Goal: Transaction & Acquisition: Purchase product/service

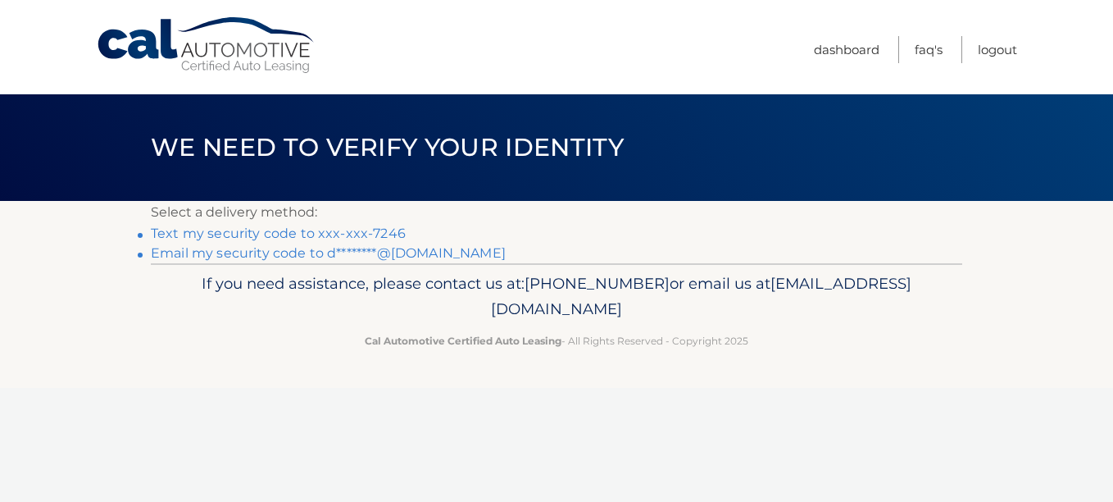
click at [299, 235] on link "Text my security code to xxx-xxx-7246" at bounding box center [278, 233] width 255 height 16
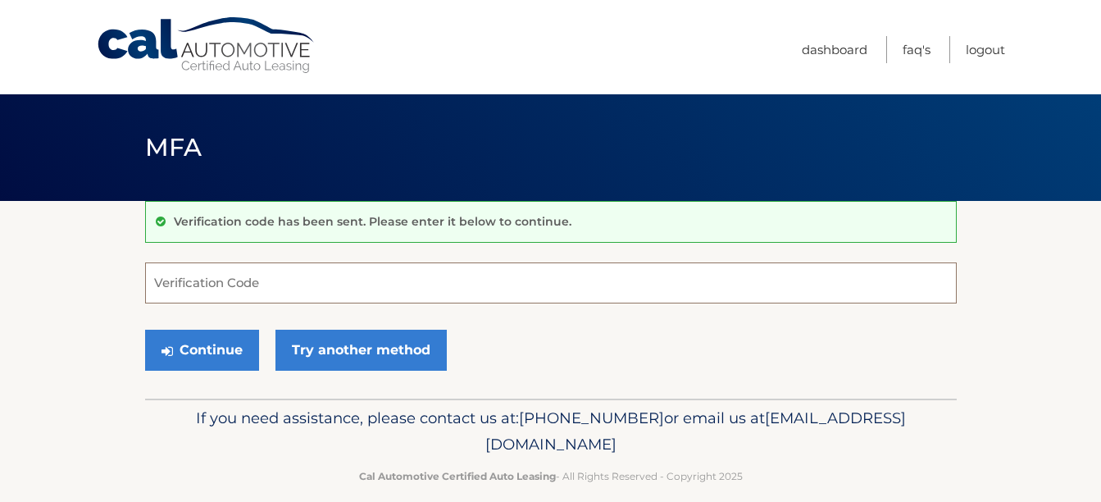
click at [180, 280] on input "Verification Code" at bounding box center [551, 282] width 812 height 41
type input "470440"
click at [145, 330] on button "Continue" at bounding box center [202, 350] width 114 height 41
click at [180, 280] on input "470440" at bounding box center [551, 282] width 812 height 41
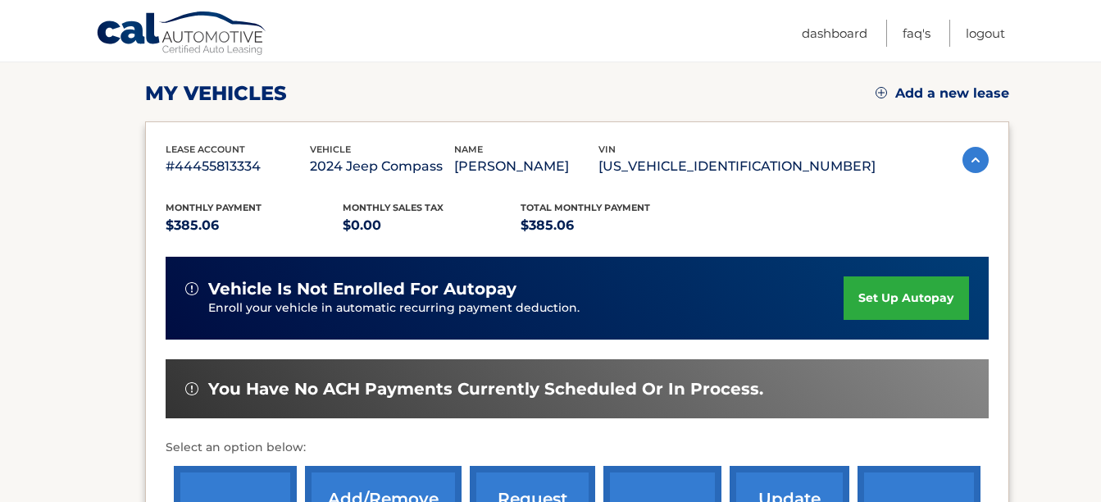
scroll to position [220, 0]
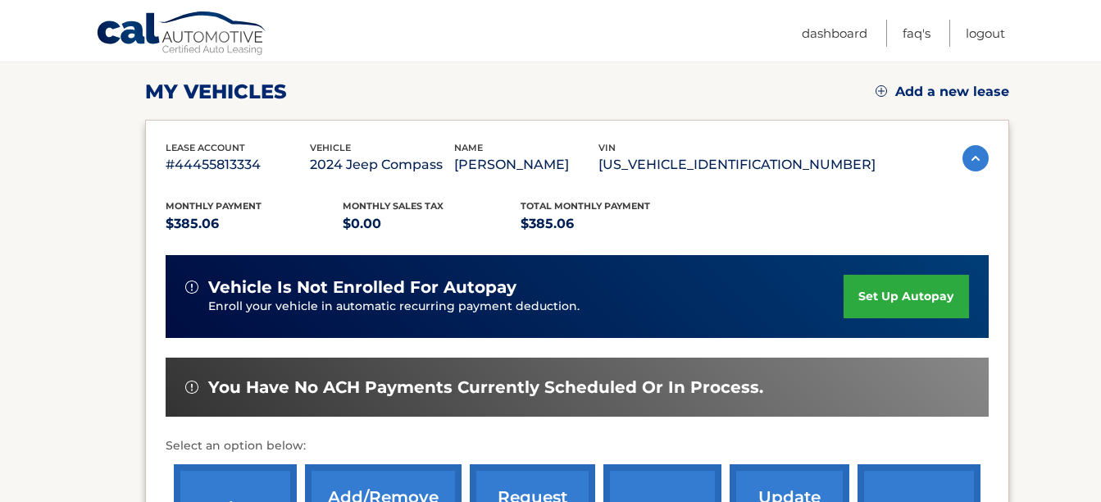
drag, startPoint x: 1096, startPoint y: 335, endPoint x: 1104, endPoint y: 324, distance: 13.6
click at [1100, 282] on html "Cal Automotive Menu Dashboard FAQ's Logout" at bounding box center [550, 31] width 1101 height 502
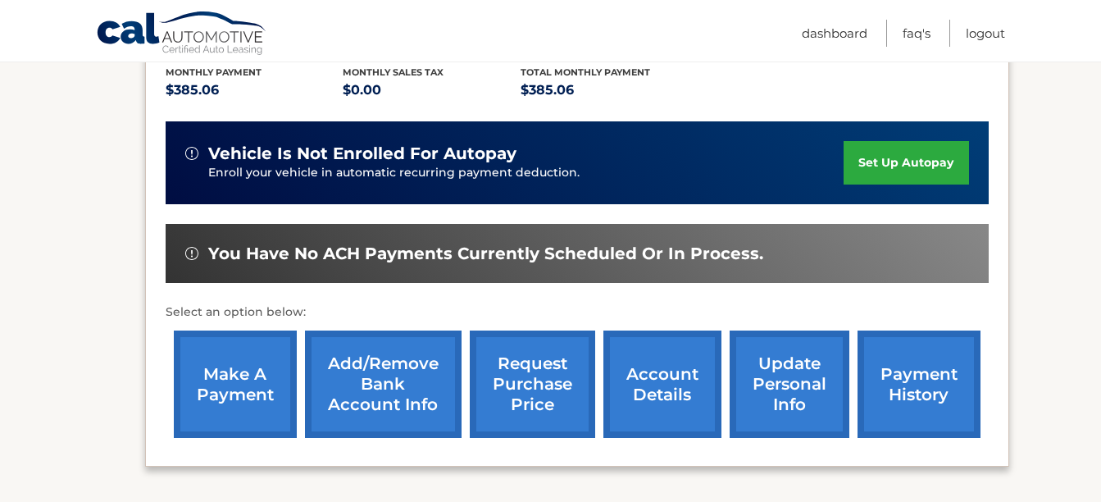
scroll to position [355, 0]
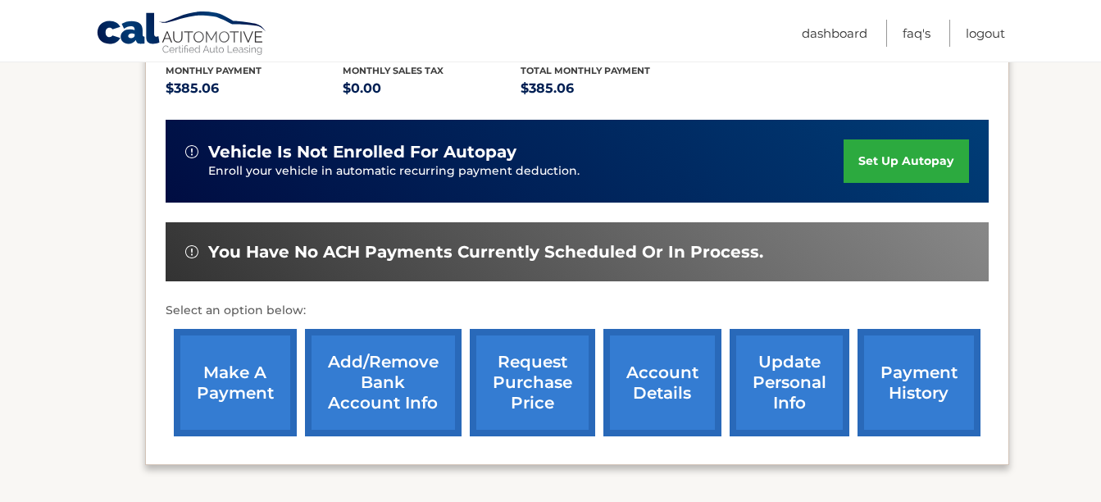
click at [239, 374] on link "make a payment" at bounding box center [235, 382] width 123 height 107
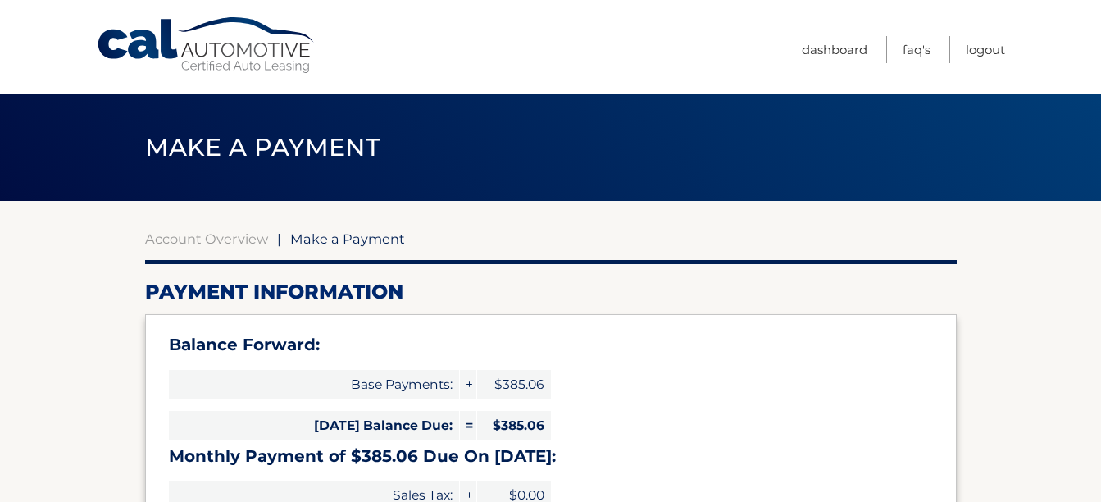
select select "NGQ4ODhkNjYtZmI4Ni00OWVjLThhYjMtNTRmZTRmNTg5N2U3"
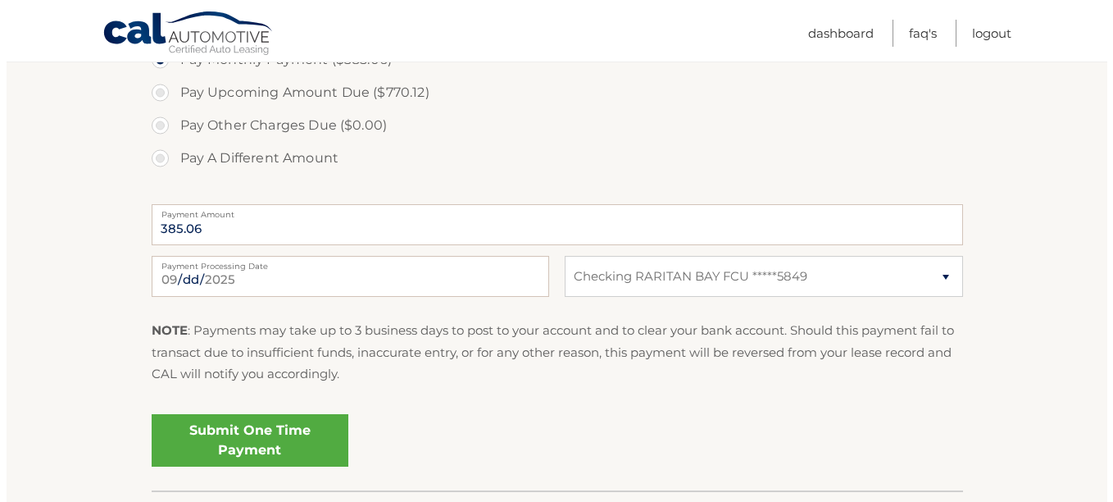
scroll to position [635, 0]
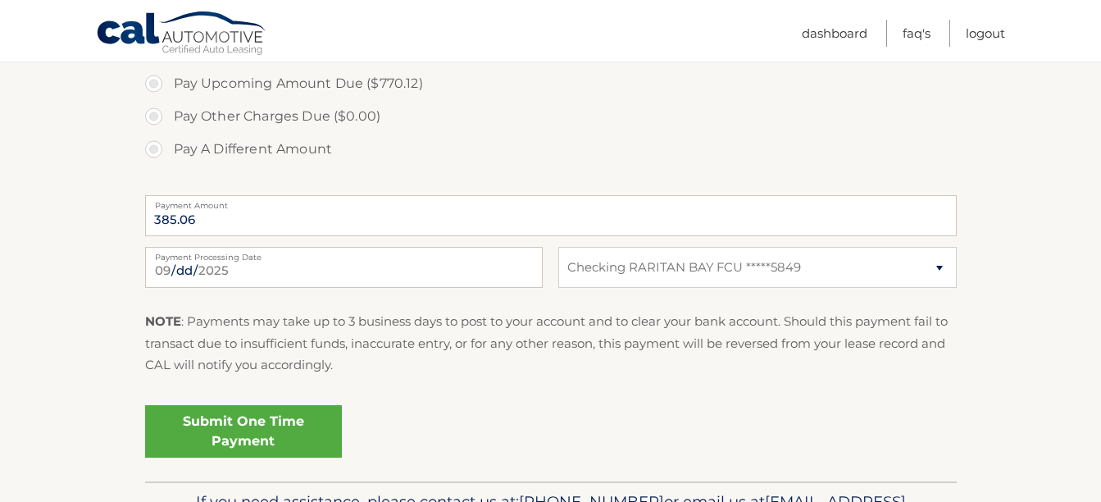
click at [260, 428] on link "Submit One Time Payment" at bounding box center [243, 431] width 197 height 52
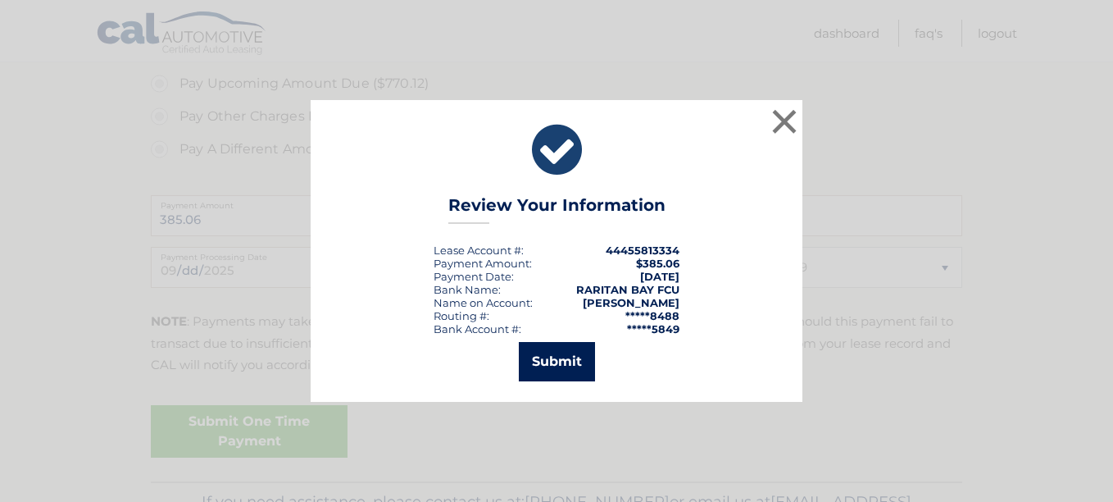
click at [572, 355] on button "Submit" at bounding box center [557, 361] width 76 height 39
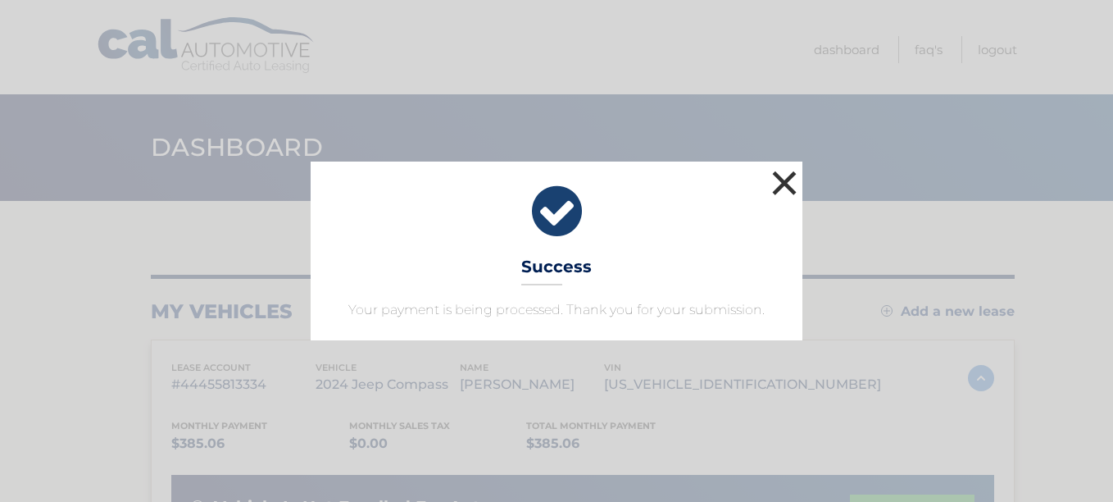
click at [786, 192] on button "×" at bounding box center [784, 182] width 33 height 33
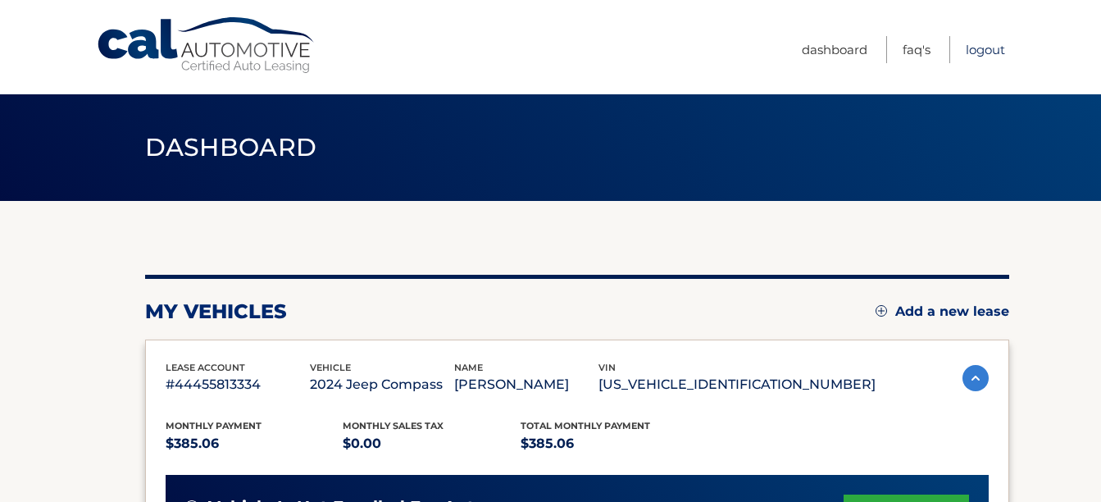
click at [990, 43] on link "Logout" at bounding box center [985, 49] width 39 height 27
